Goal: Find specific page/section: Find specific page/section

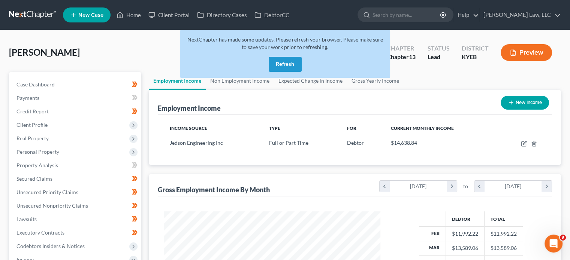
scroll to position [133, 231]
drag, startPoint x: 286, startPoint y: 66, endPoint x: 298, endPoint y: 73, distance: 13.9
click at [286, 66] on button "Refresh" at bounding box center [285, 64] width 33 height 15
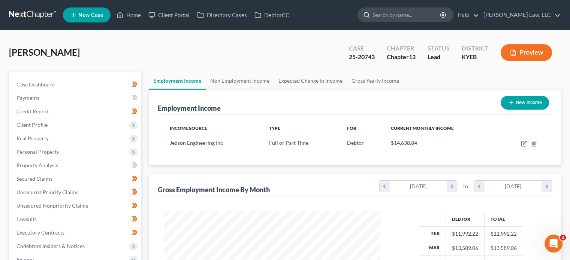
click at [414, 7] on div at bounding box center [406, 14] width 96 height 15
click at [419, 19] on input "search" at bounding box center [407, 15] width 69 height 14
type input "[PERSON_NAME]"
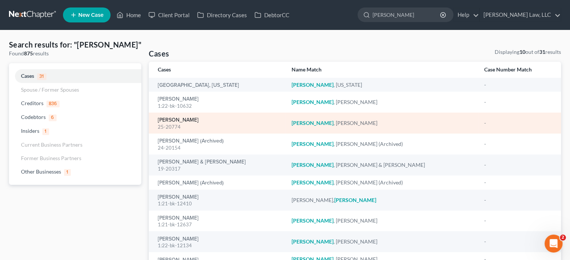
click at [166, 120] on link "[PERSON_NAME]" at bounding box center [178, 120] width 41 height 5
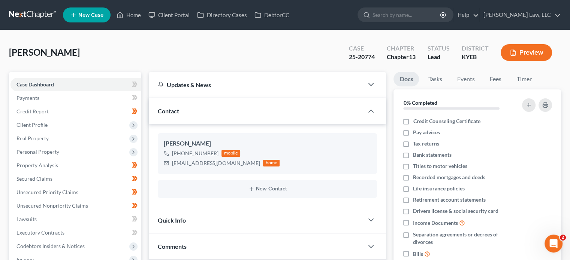
scroll to position [697, 0]
